Goal: Find specific page/section: Find specific page/section

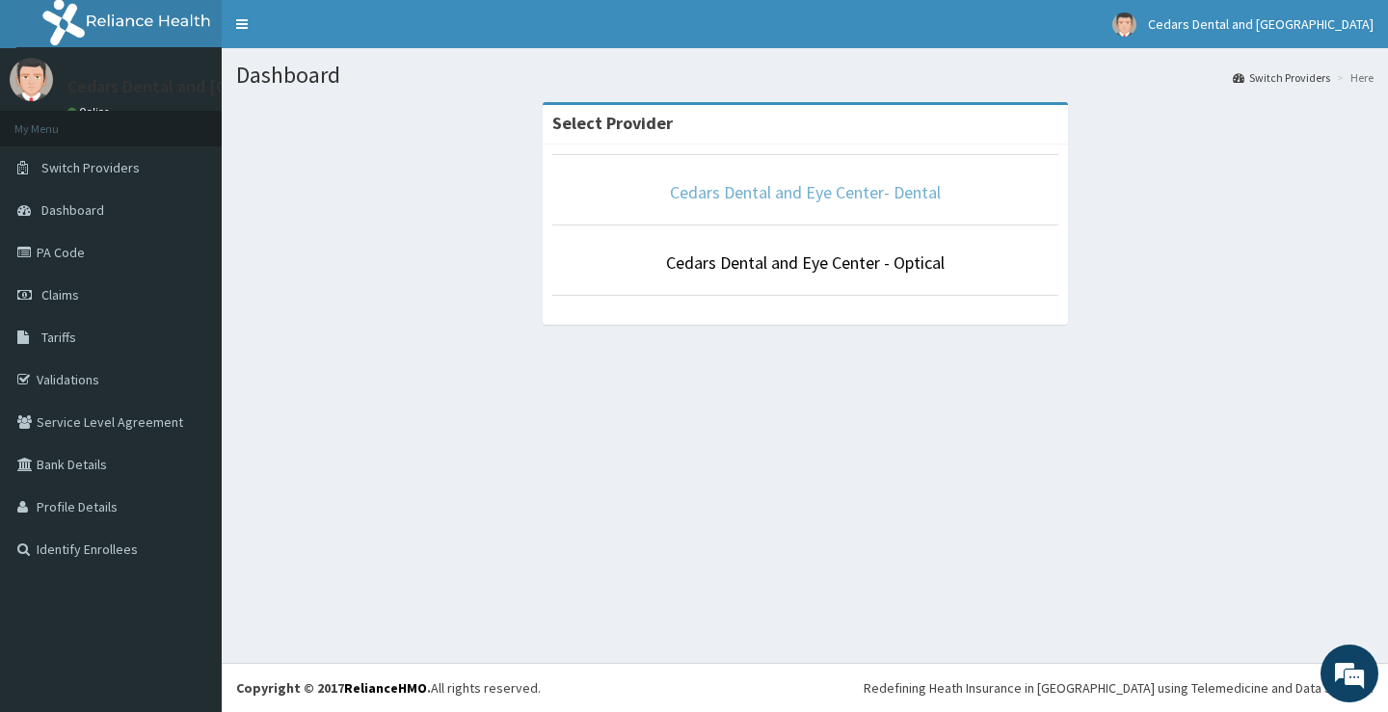
click at [870, 195] on link "Cedars Dental and Eye Center- Dental" at bounding box center [805, 192] width 271 height 22
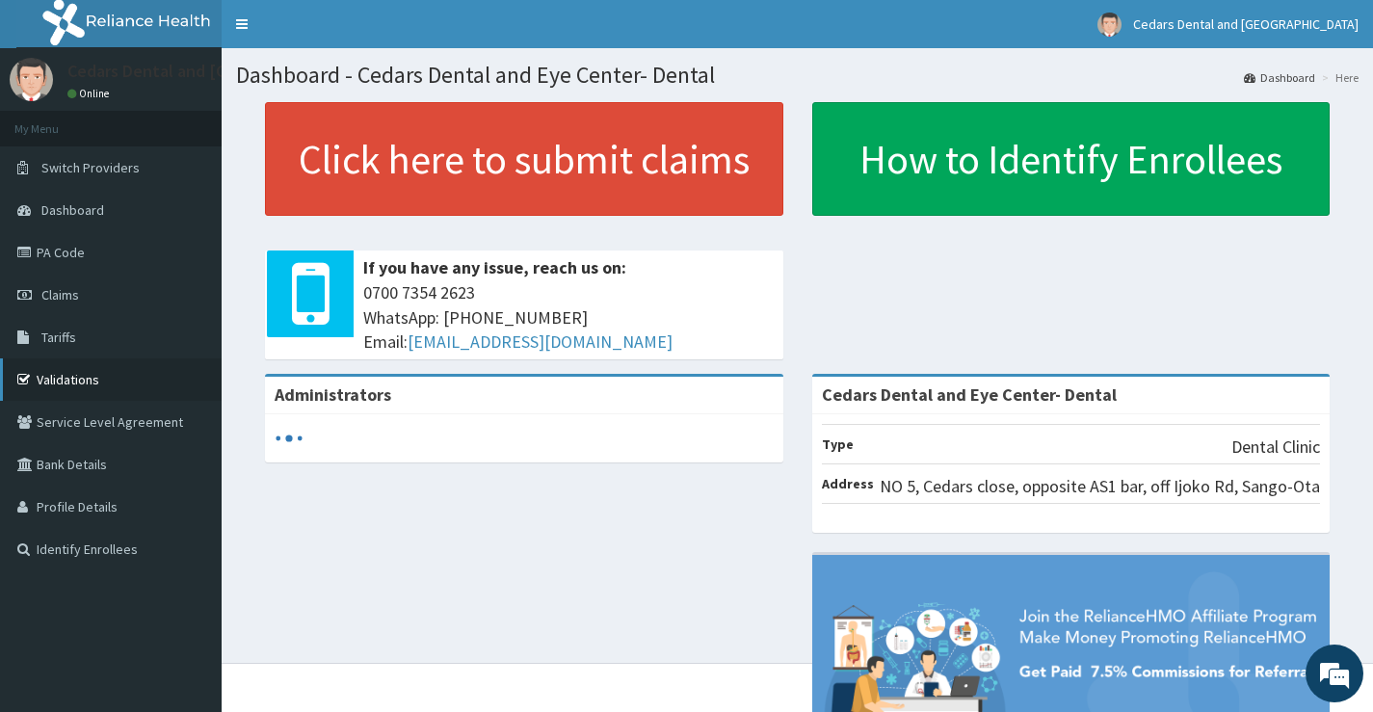
click at [67, 385] on link "Validations" at bounding box center [111, 379] width 222 height 42
